Goal: Task Accomplishment & Management: Use online tool/utility

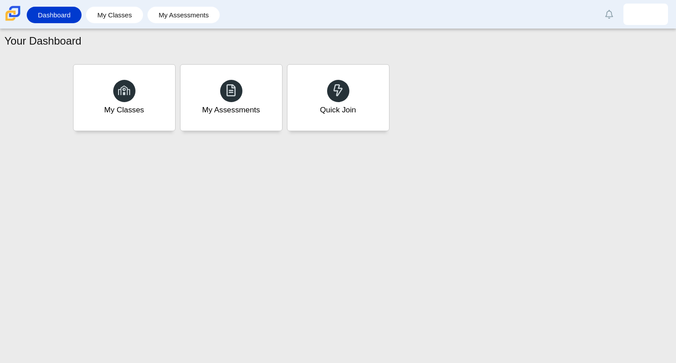
click at [417, 275] on div "Your Dashboard My Classes My Assessments Quick Join" at bounding box center [338, 196] width 676 height 334
click at [355, 83] on div "Quick Join" at bounding box center [338, 97] width 106 height 69
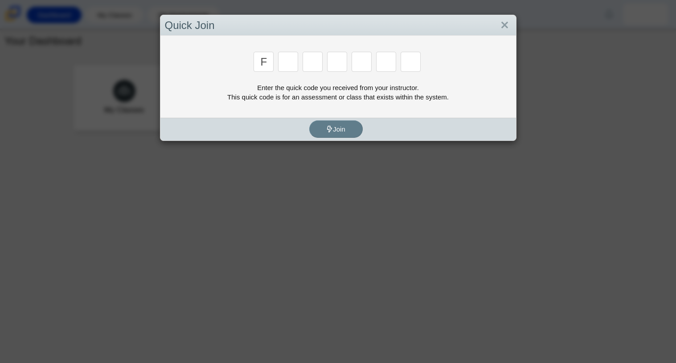
type input "F"
type input "7"
type input "M"
type input "C"
type input "H"
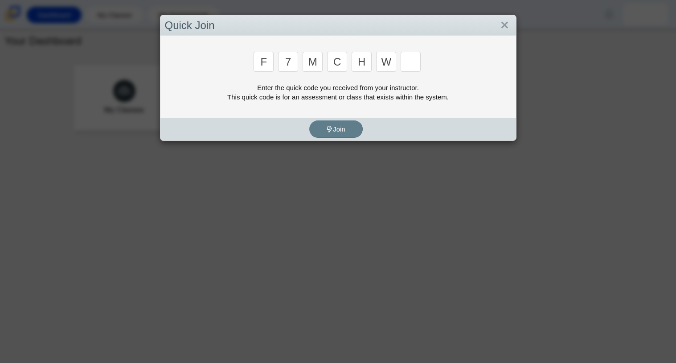
type input "W"
type input "K"
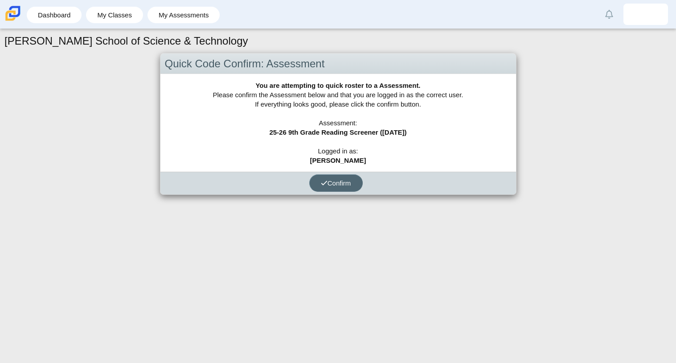
click at [324, 181] on use "submit" at bounding box center [324, 183] width 6 height 4
